Goal: Complete application form

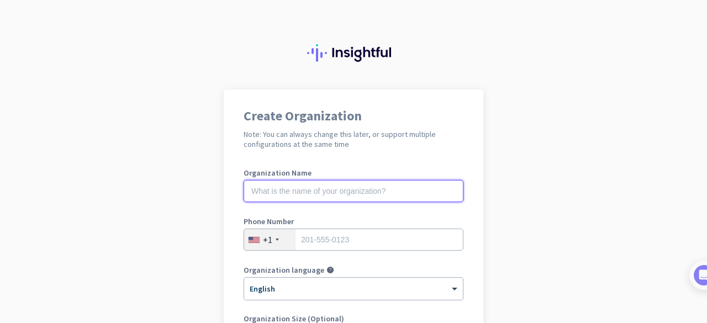
click at [351, 188] on input "text" at bounding box center [354, 191] width 220 height 22
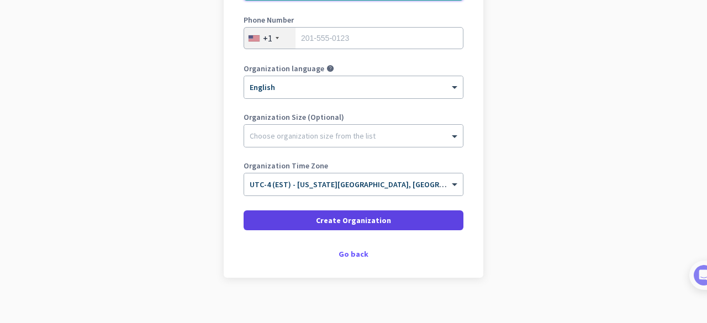
scroll to position [211, 0]
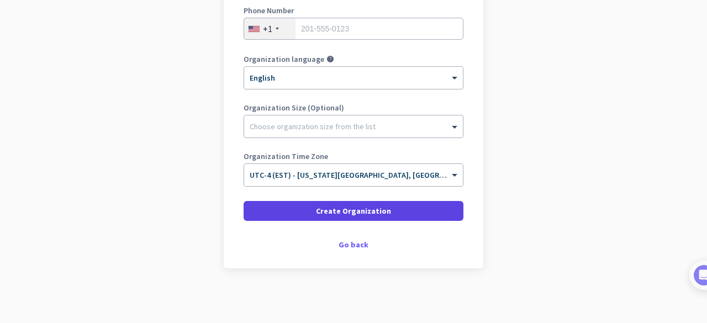
type input "Toranto Tech"
click at [327, 207] on span "Create Organization" at bounding box center [353, 210] width 75 height 11
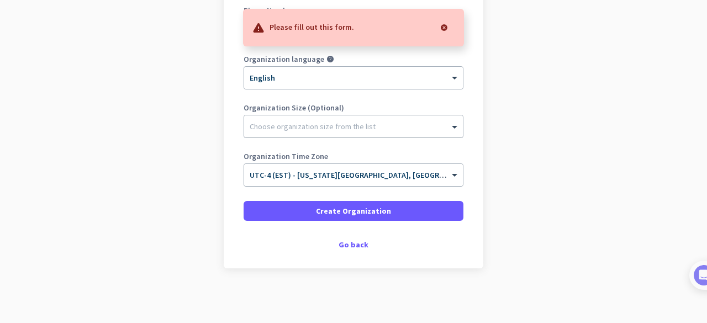
click at [298, 128] on div at bounding box center [353, 123] width 219 height 11
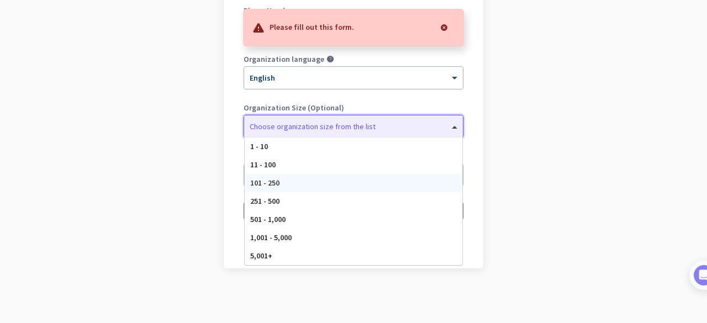
click at [286, 177] on div "101 - 250" at bounding box center [354, 183] width 218 height 18
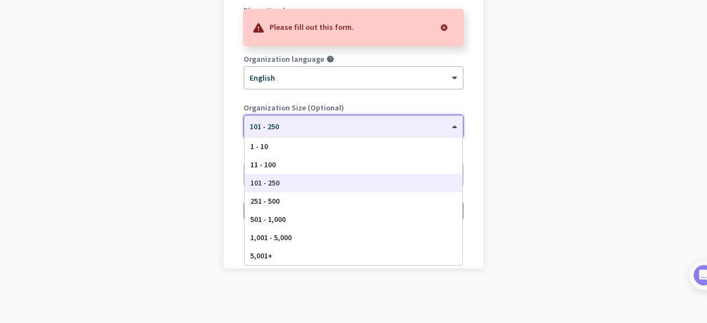
click at [283, 135] on div "× 101 - 250" at bounding box center [353, 126] width 219 height 22
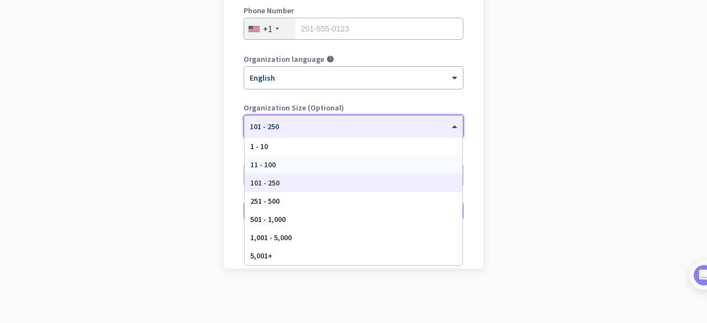
click at [279, 166] on div "11 - 100" at bounding box center [354, 165] width 218 height 18
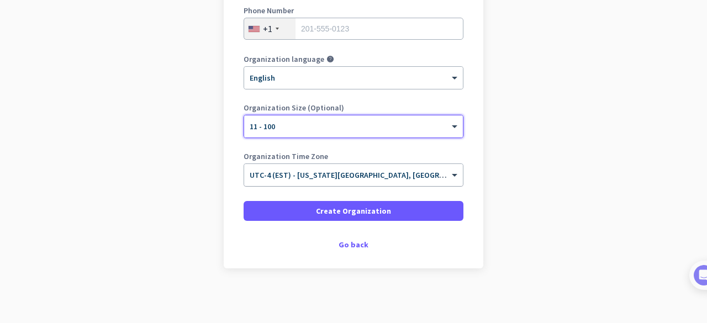
click at [308, 175] on div at bounding box center [353, 171] width 219 height 9
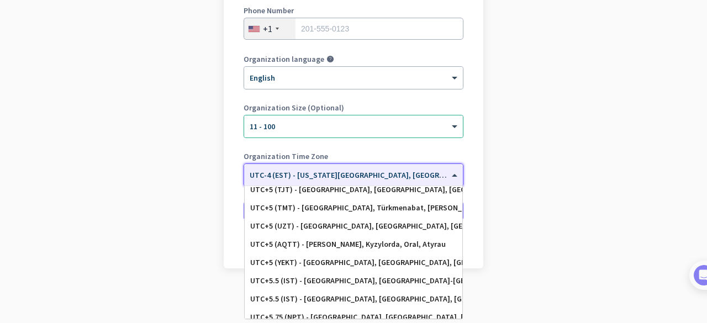
scroll to position [4386, 0]
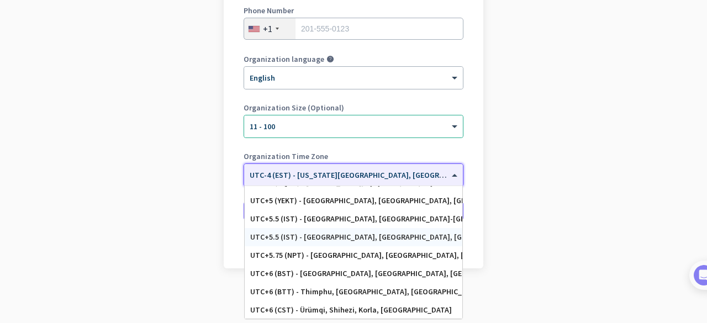
click at [294, 235] on div "UTC+5.5 (IST) - [GEOGRAPHIC_DATA], [GEOGRAPHIC_DATA], [GEOGRAPHIC_DATA], [GEOGR…" at bounding box center [353, 236] width 207 height 9
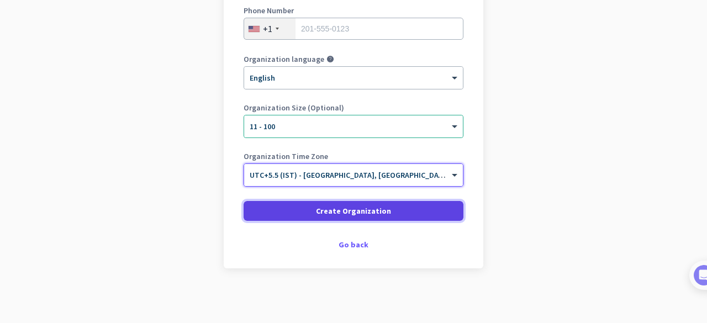
click at [290, 209] on span at bounding box center [354, 211] width 220 height 27
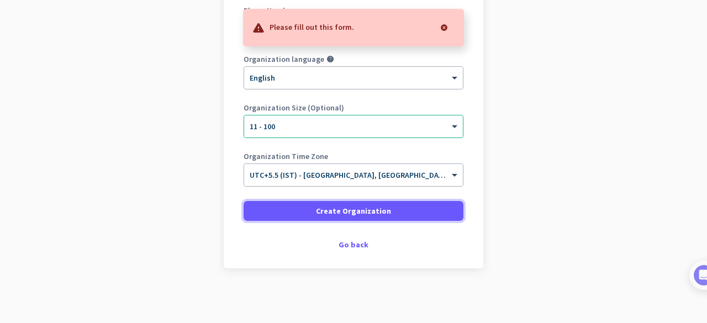
scroll to position [101, 0]
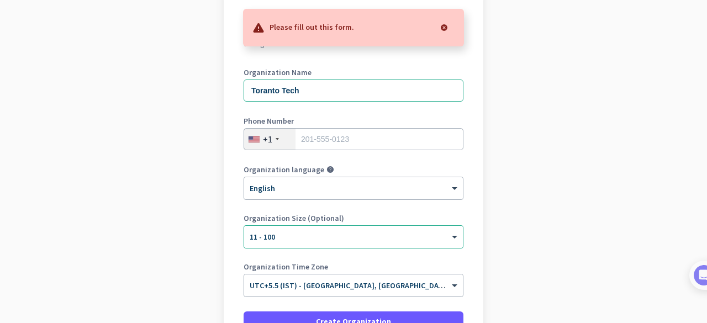
click at [263, 142] on div "+1" at bounding box center [267, 139] width 9 height 11
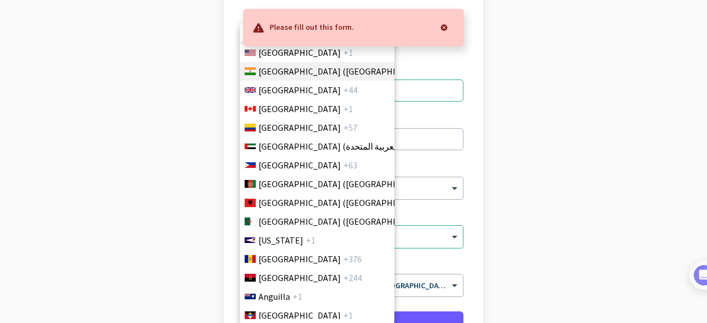
click at [281, 76] on span "[GEOGRAPHIC_DATA] ([GEOGRAPHIC_DATA])" at bounding box center [344, 71] width 172 height 13
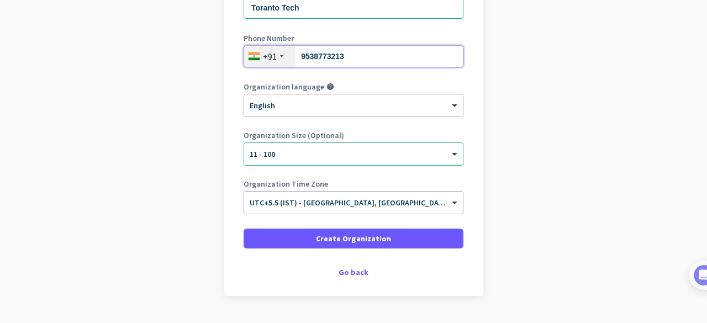
scroll to position [211, 0]
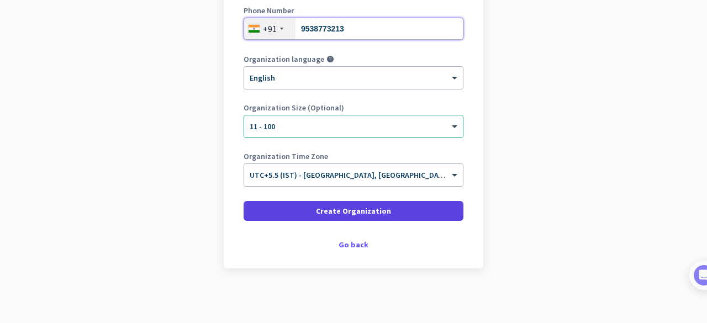
type input "9538773213"
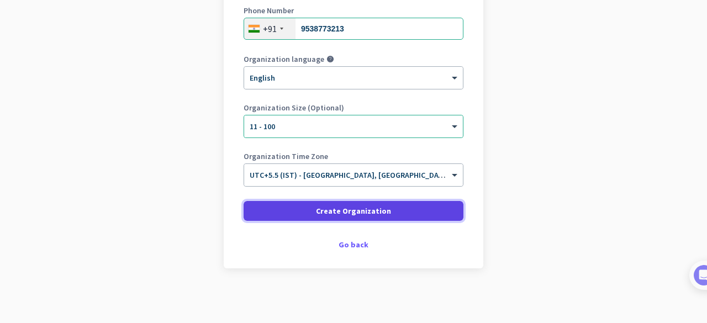
click at [333, 205] on span "Create Organization" at bounding box center [353, 210] width 75 height 11
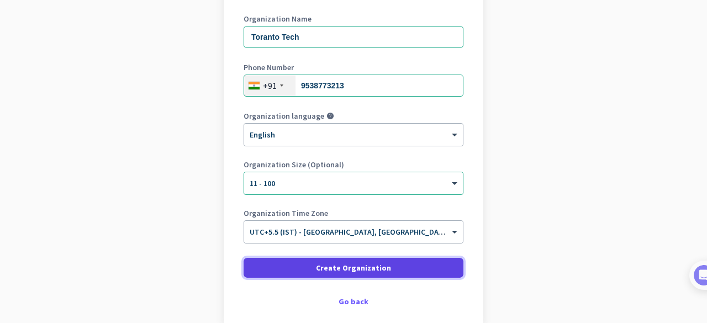
scroll to position [156, 0]
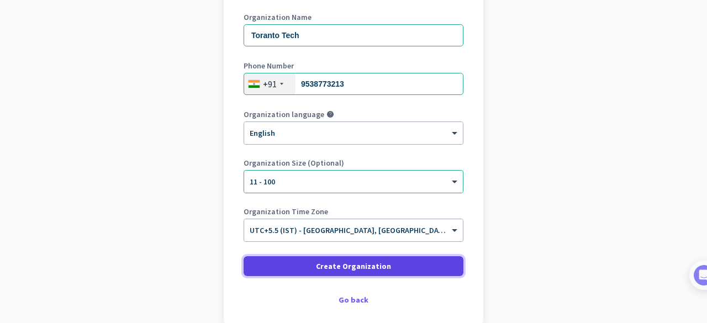
click at [317, 263] on span "Create Organization" at bounding box center [353, 266] width 75 height 11
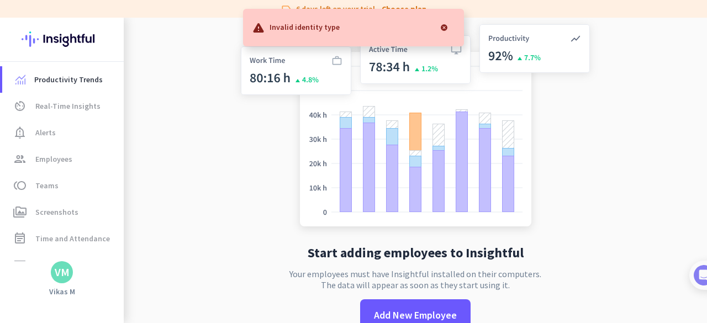
click at [444, 28] on div at bounding box center [444, 28] width 22 height 22
